Goal: Information Seeking & Learning: Check status

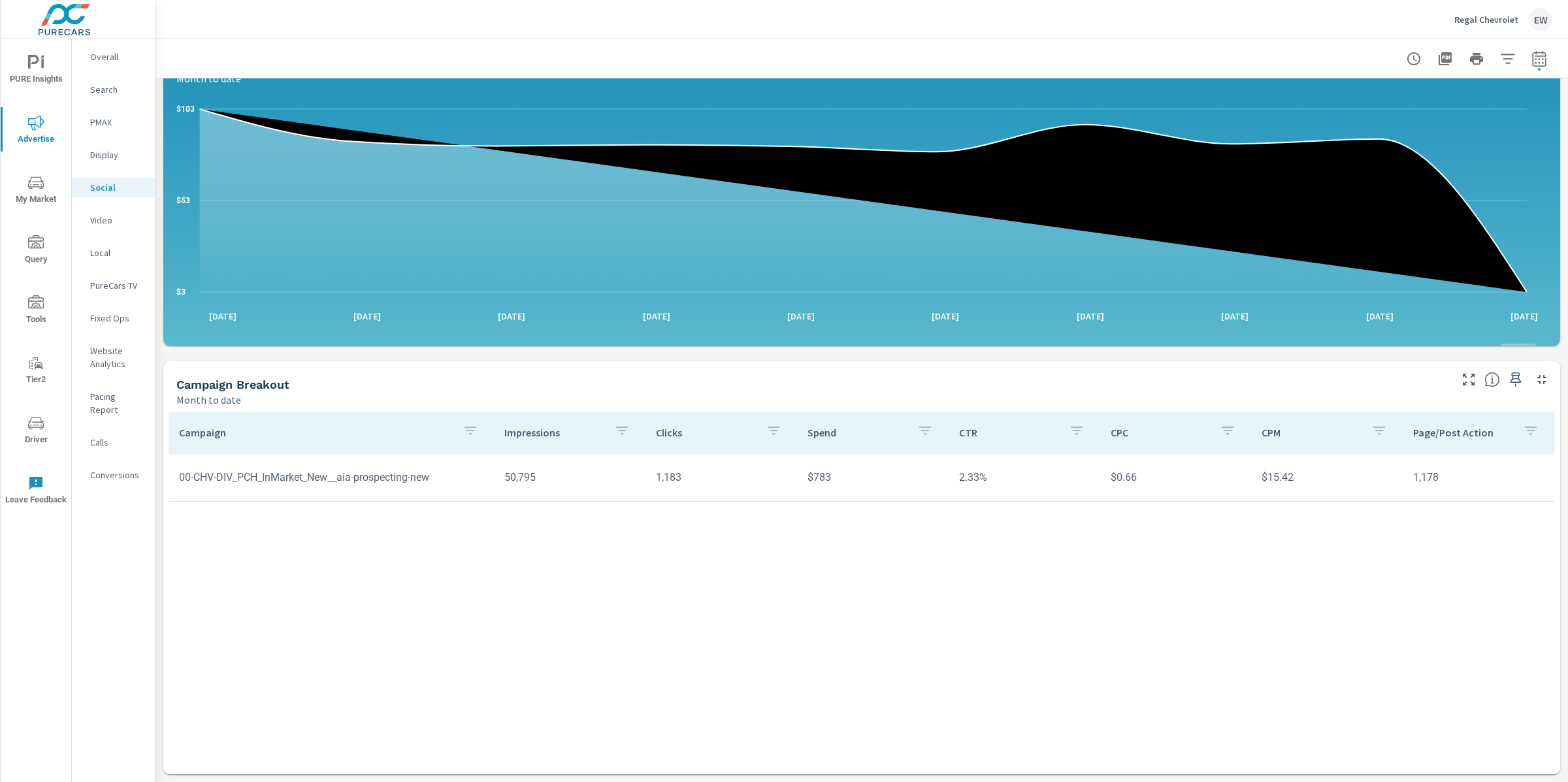
scroll to position [323, 0]
click at [104, 416] on p "Pacing Report" at bounding box center [117, 403] width 54 height 26
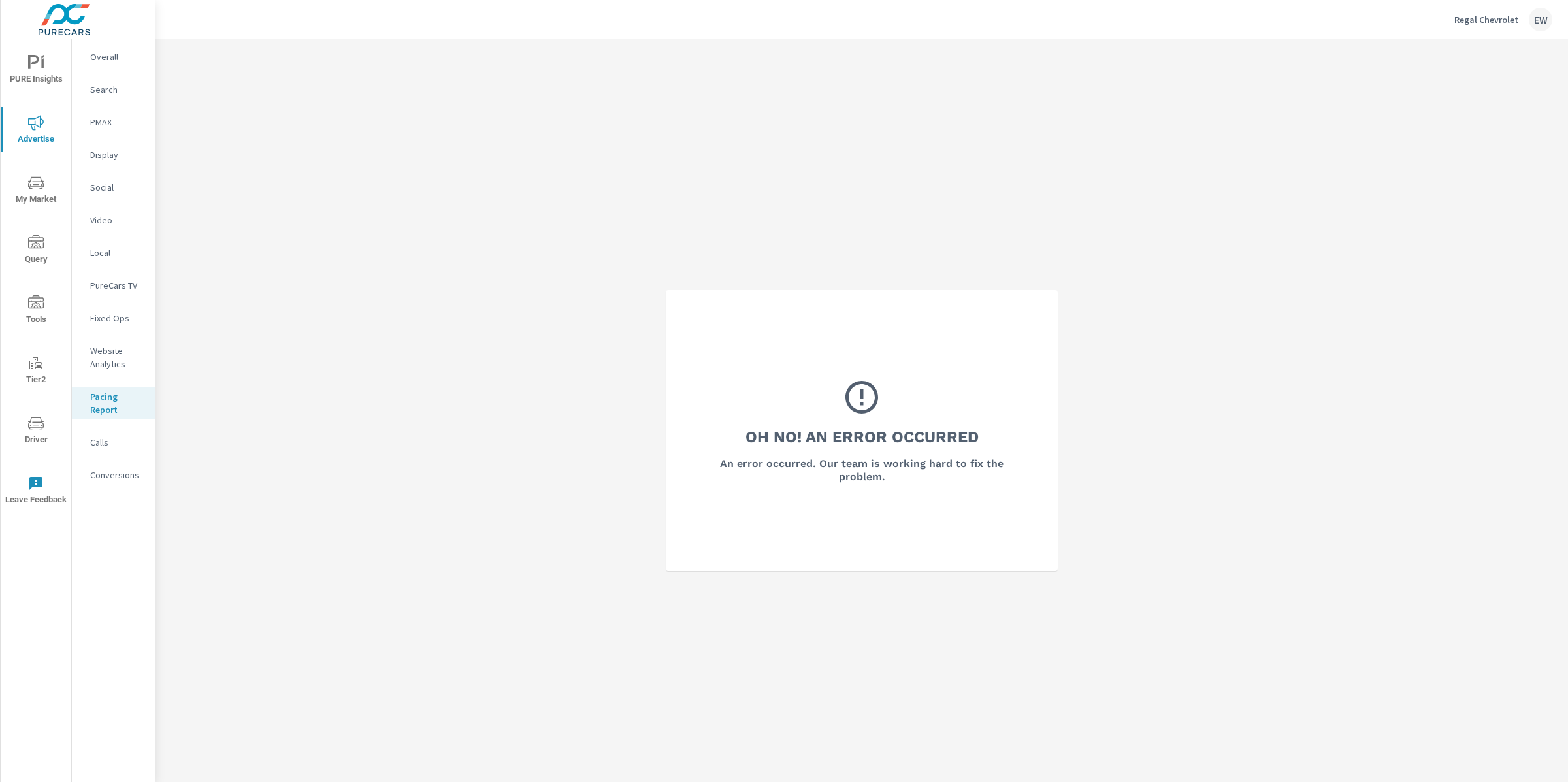
click at [107, 56] on p "Overall" at bounding box center [117, 57] width 54 height 13
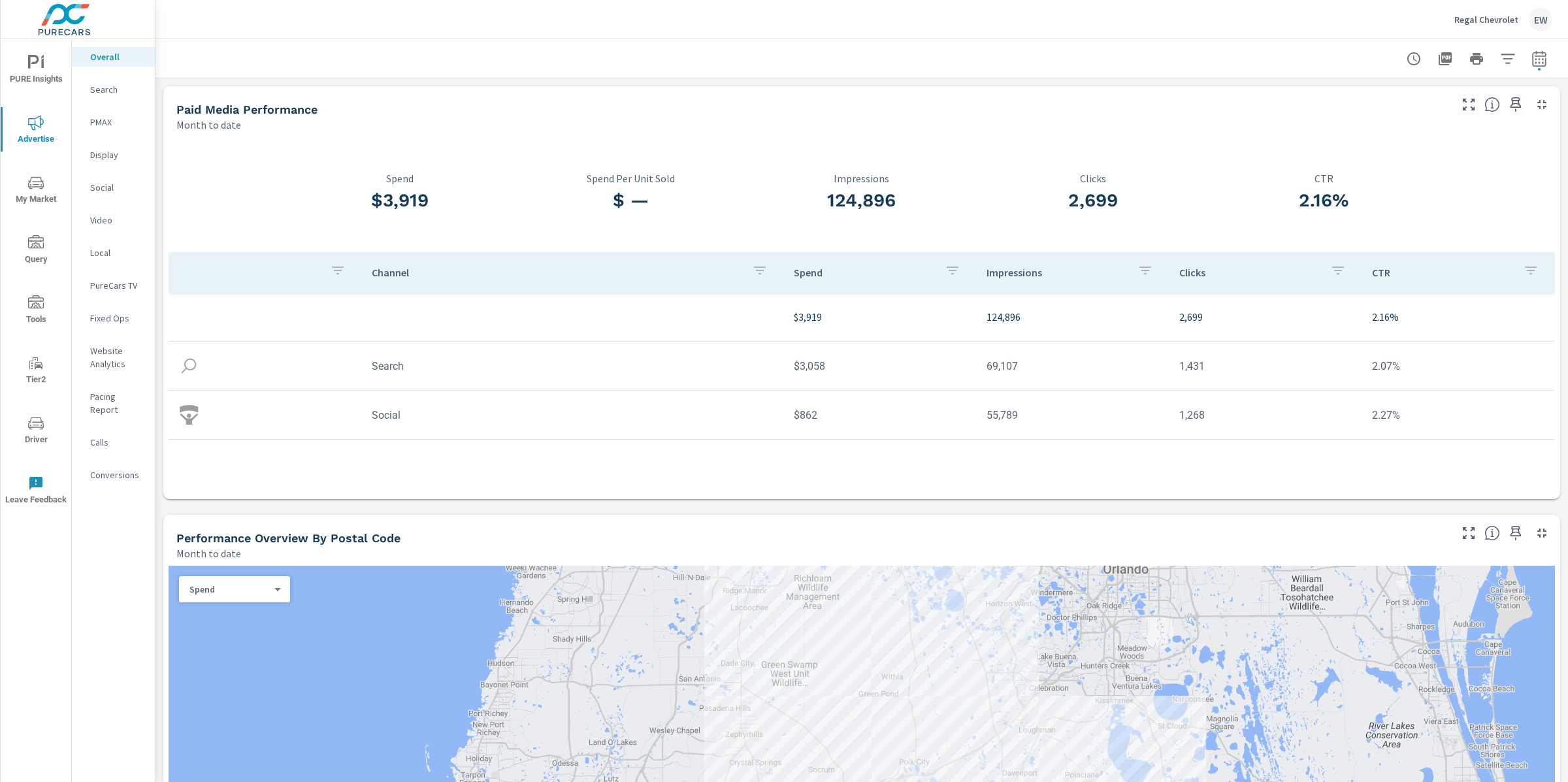
click at [218, 57] on div at bounding box center [861, 58] width 1381 height 39
click at [622, 510] on div "Channel Spend Impressions Clicks CTR $3,919 124,896 2,699 2.16% Search $3,058 6…" at bounding box center [861, 414] width 1387 height 325
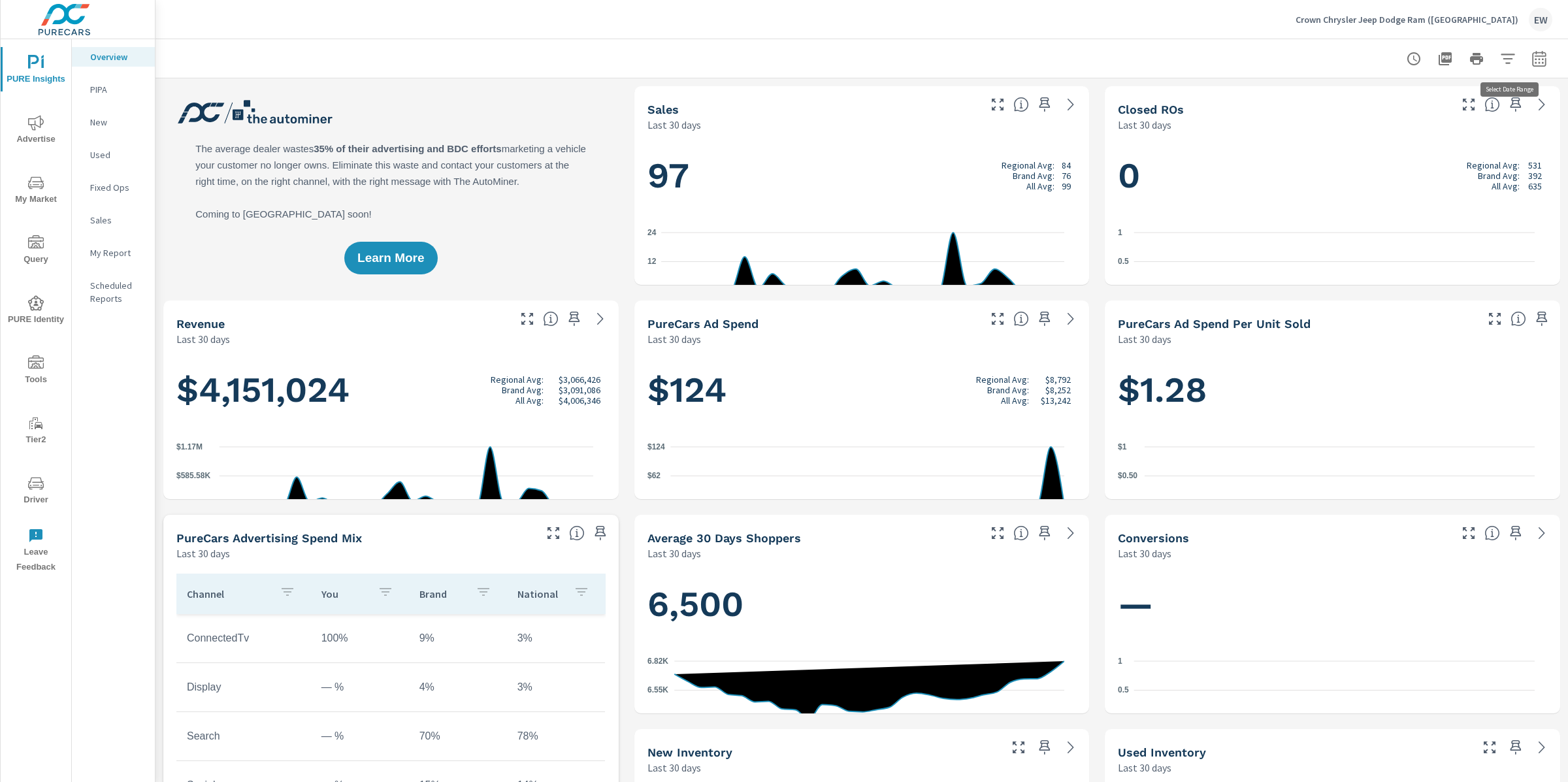
click at [1531, 65] on icon "button" at bounding box center [1539, 58] width 15 height 15
click at [1418, 105] on select "Custom [DATE] Last week Last 7 days Last 14 days Last 30 days Last 45 days Last…" at bounding box center [1423, 115] width 131 height 26
click at [1357, 102] on select "Custom [DATE] Last week Last 7 days Last 14 days Last 30 days Last 45 days Last…" at bounding box center [1423, 115] width 131 height 26
select select "Month to date"
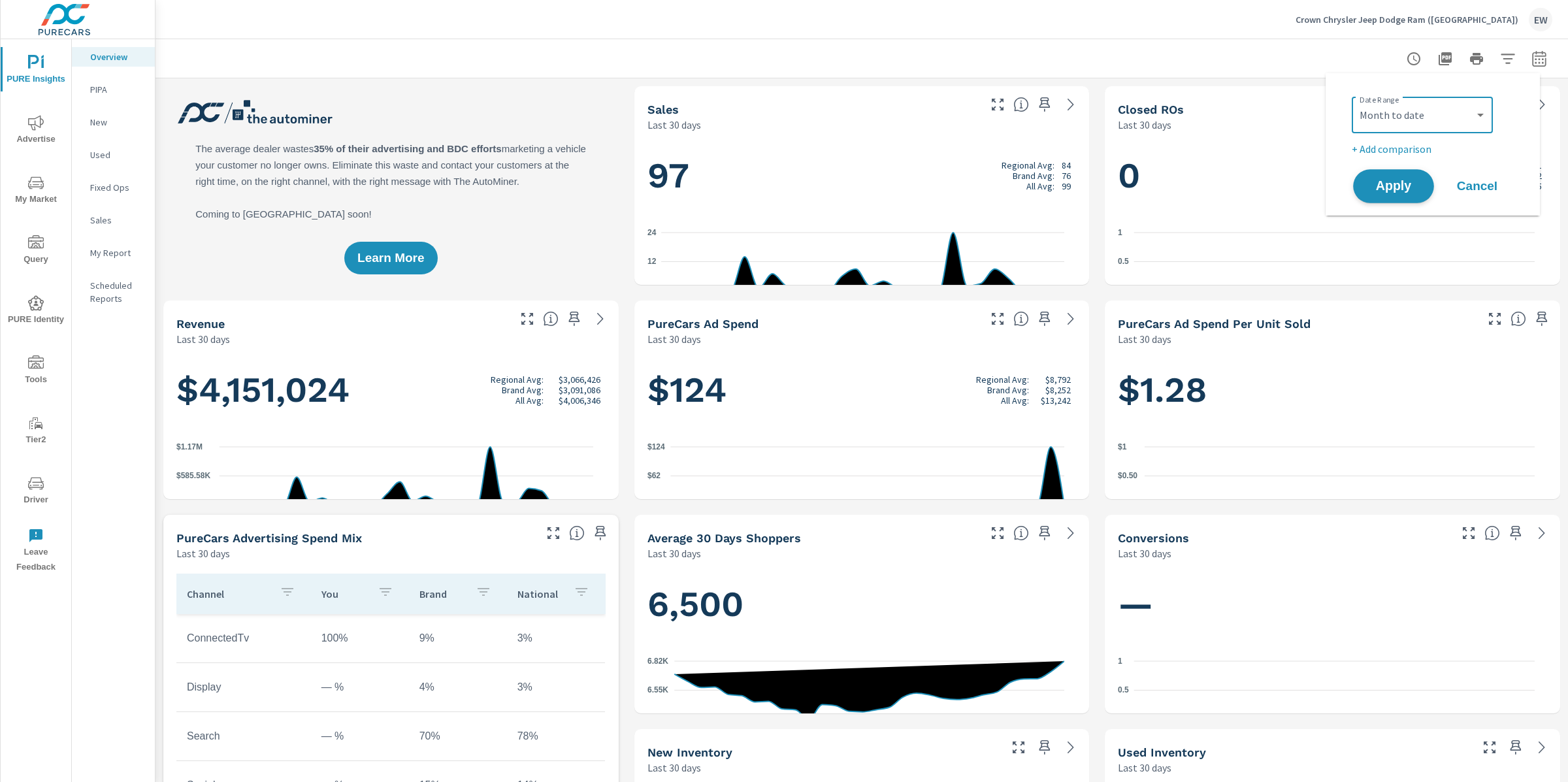
click at [1390, 192] on span "Apply" at bounding box center [1393, 186] width 53 height 12
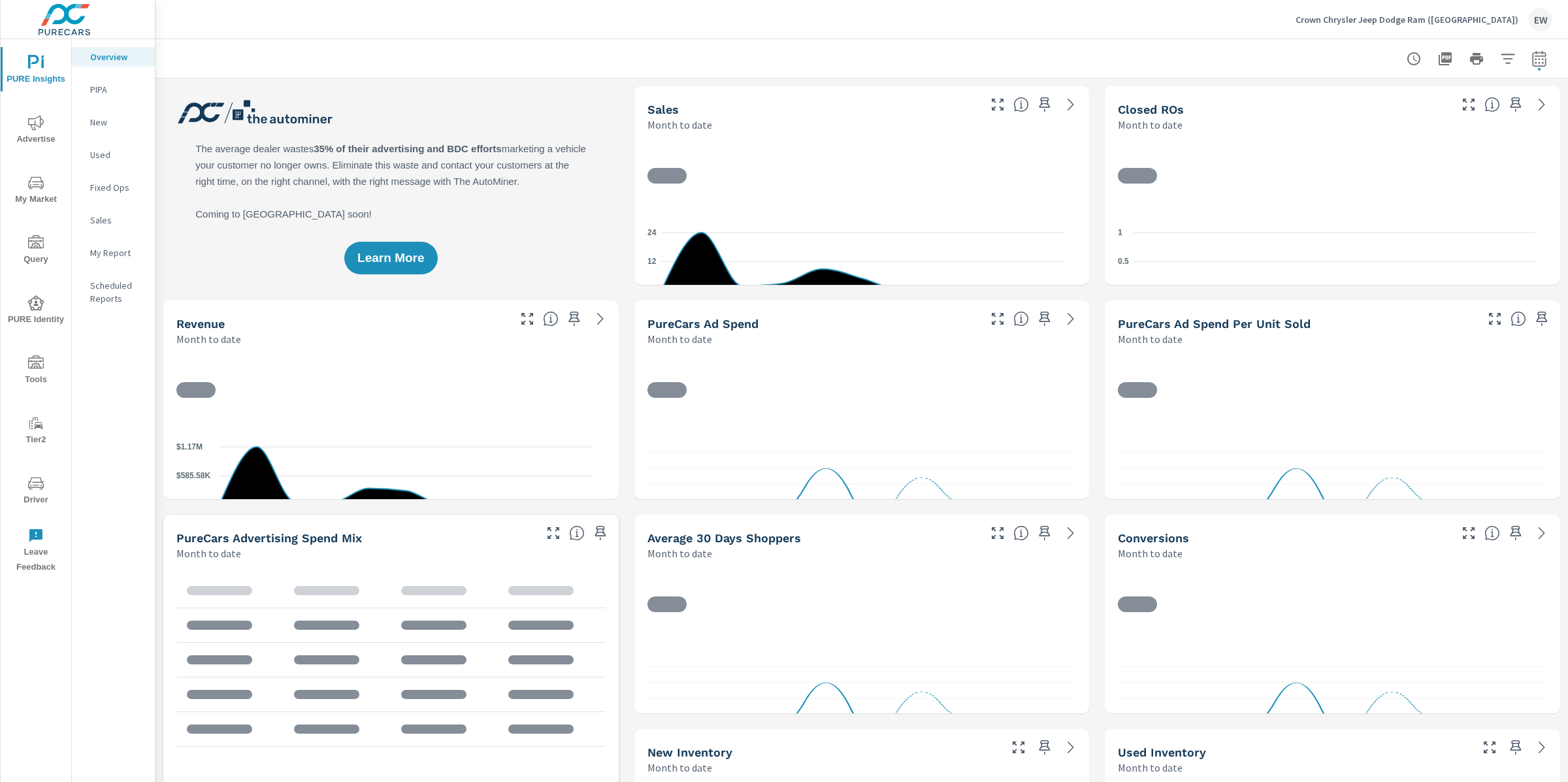
scroll to position [1, 0]
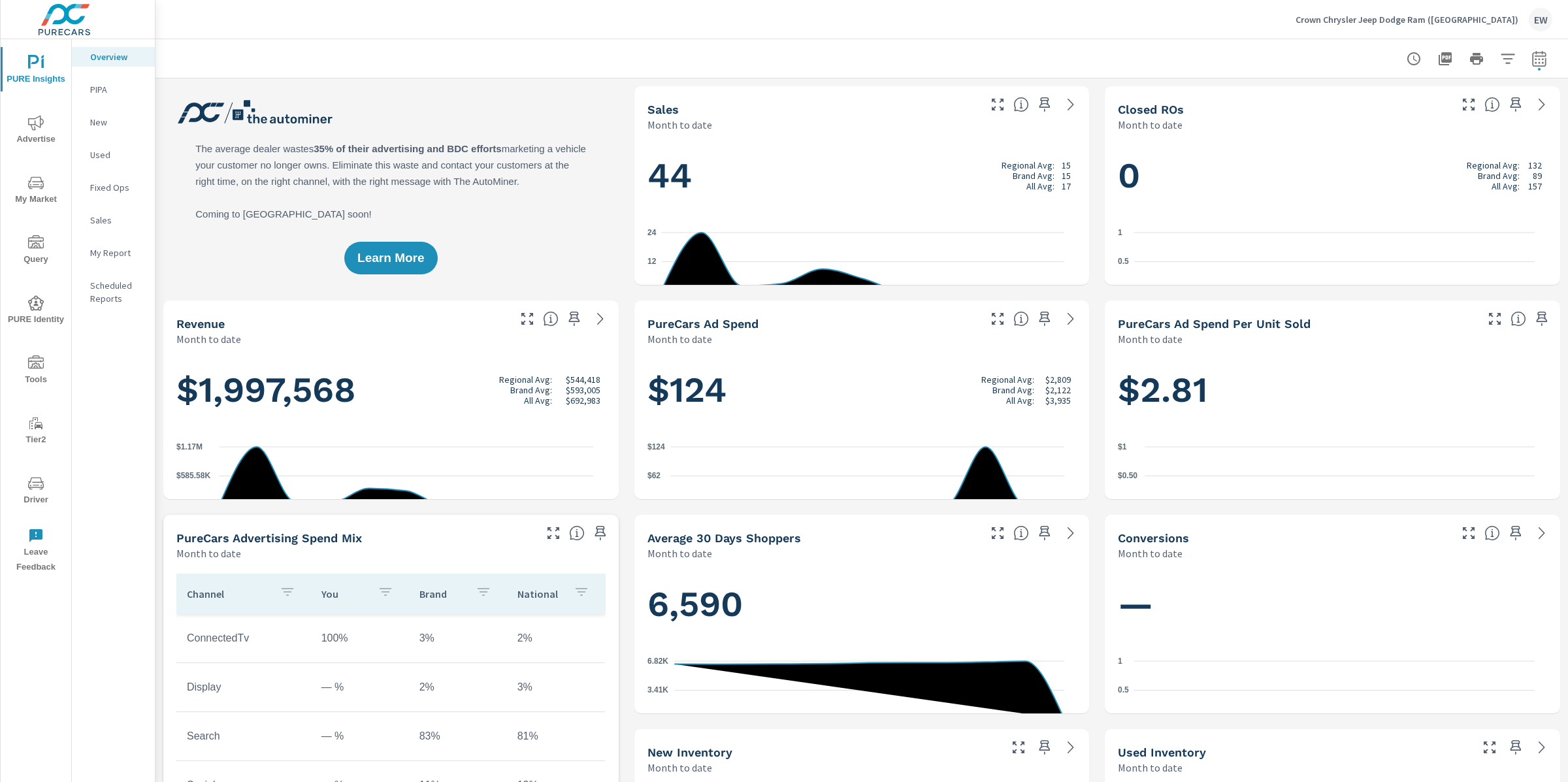
click at [32, 126] on icon "nav menu" at bounding box center [36, 123] width 15 height 15
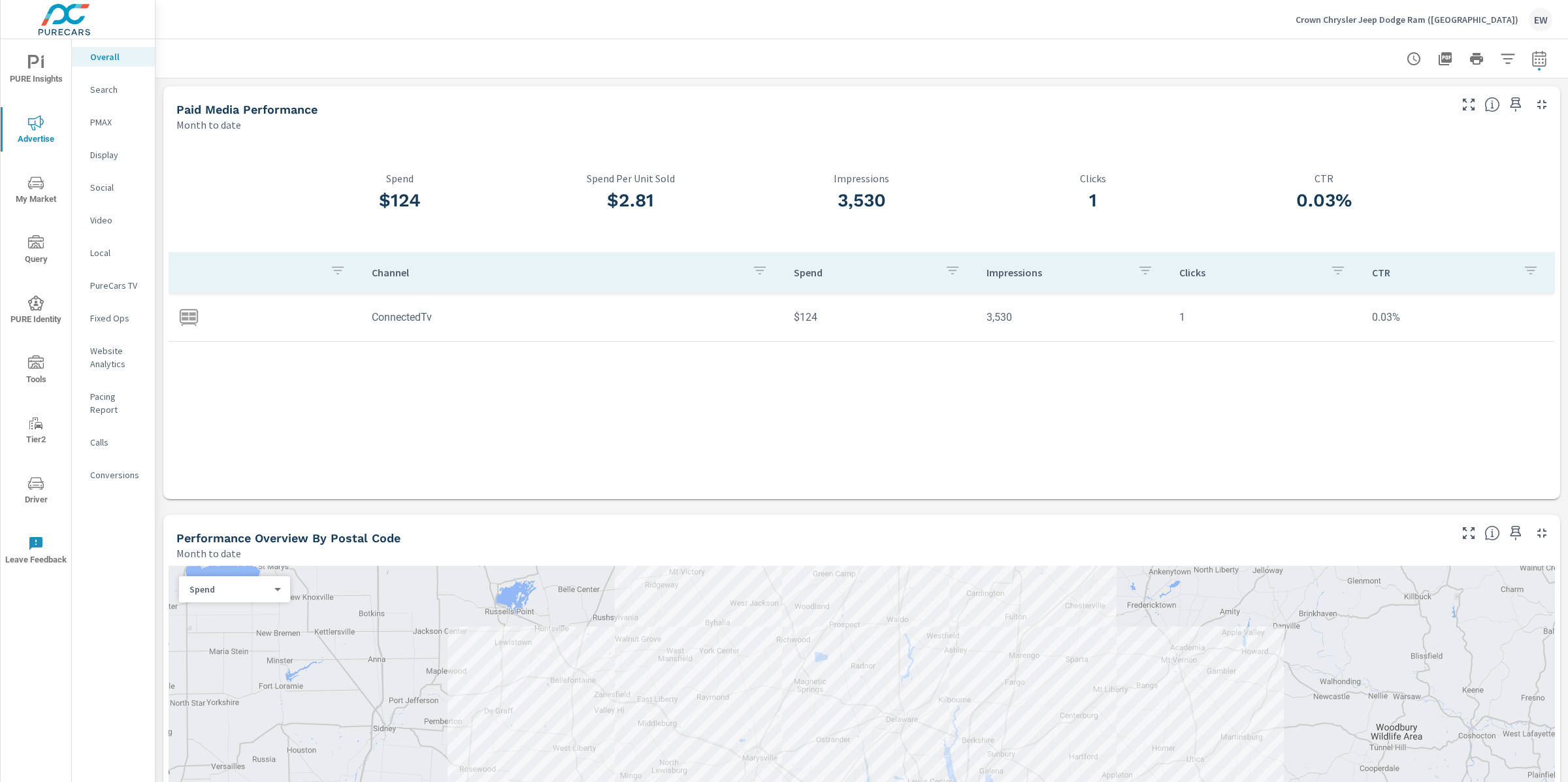
click at [419, 401] on div "Channel Spend Impressions Clicks CTR ConnectedTv $124 3,530 1 0.03%" at bounding box center [861, 414] width 1387 height 325
click at [104, 292] on p "PureCars TV" at bounding box center [117, 285] width 54 height 13
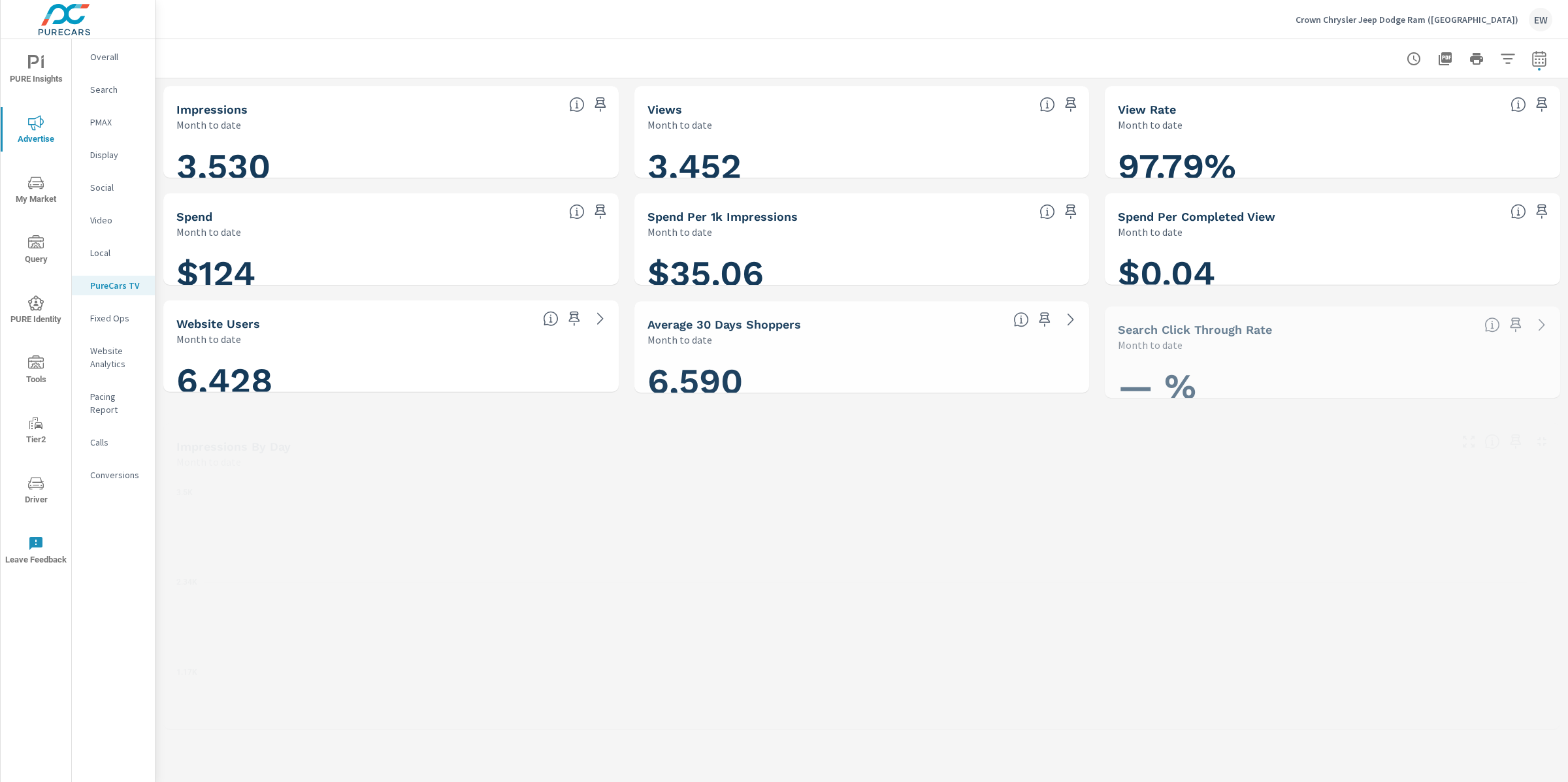
scroll to position [1, 0]
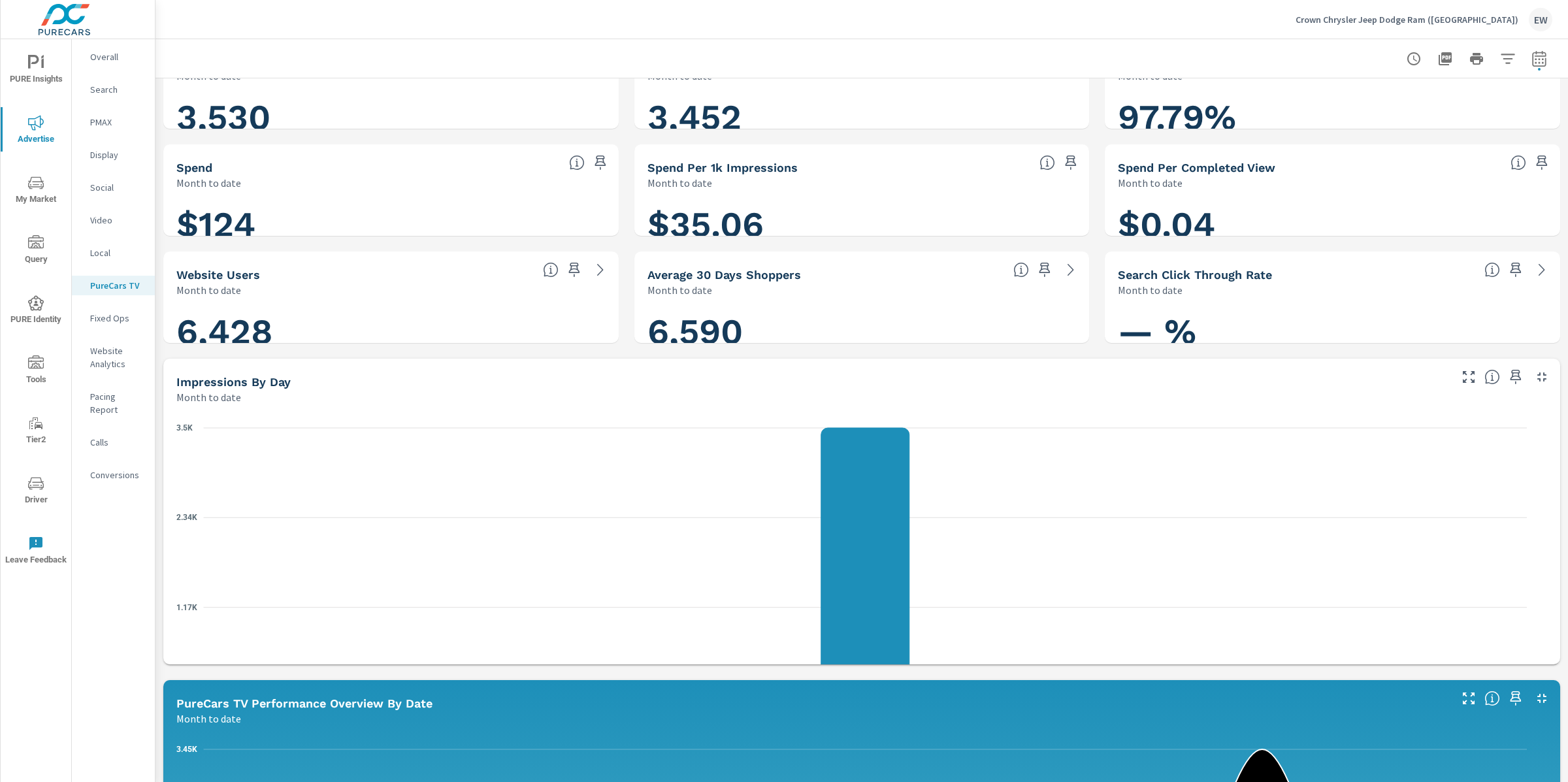
scroll to position [261, 0]
